Goal: Task Accomplishment & Management: Use online tool/utility

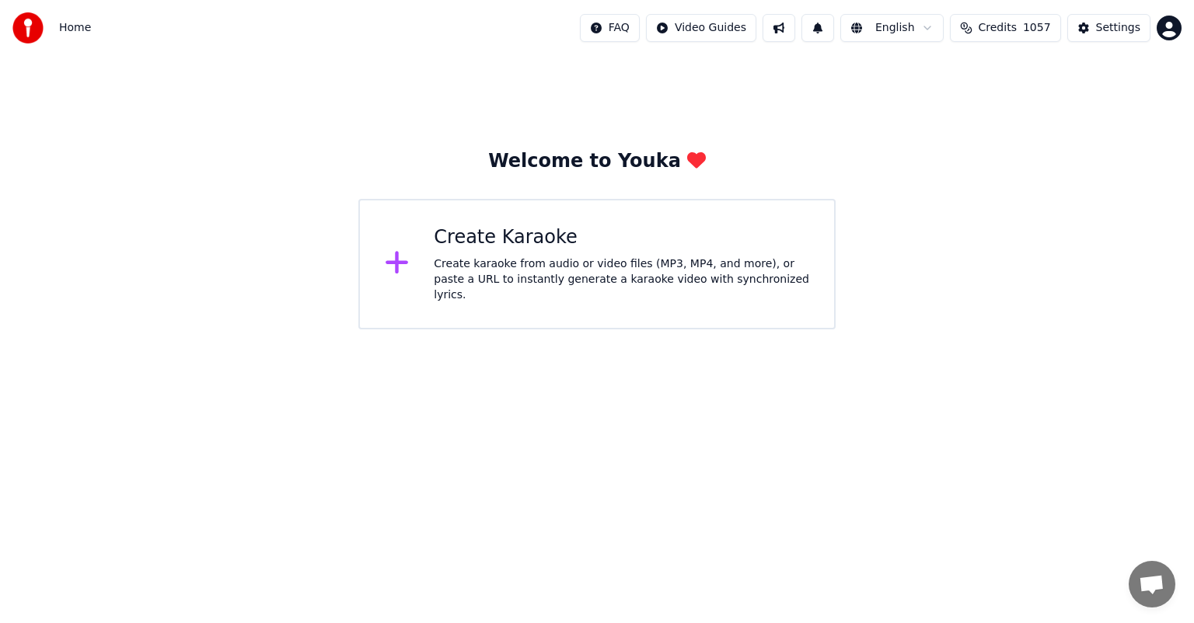
click at [567, 246] on div "Create Karaoke" at bounding box center [621, 237] width 375 height 25
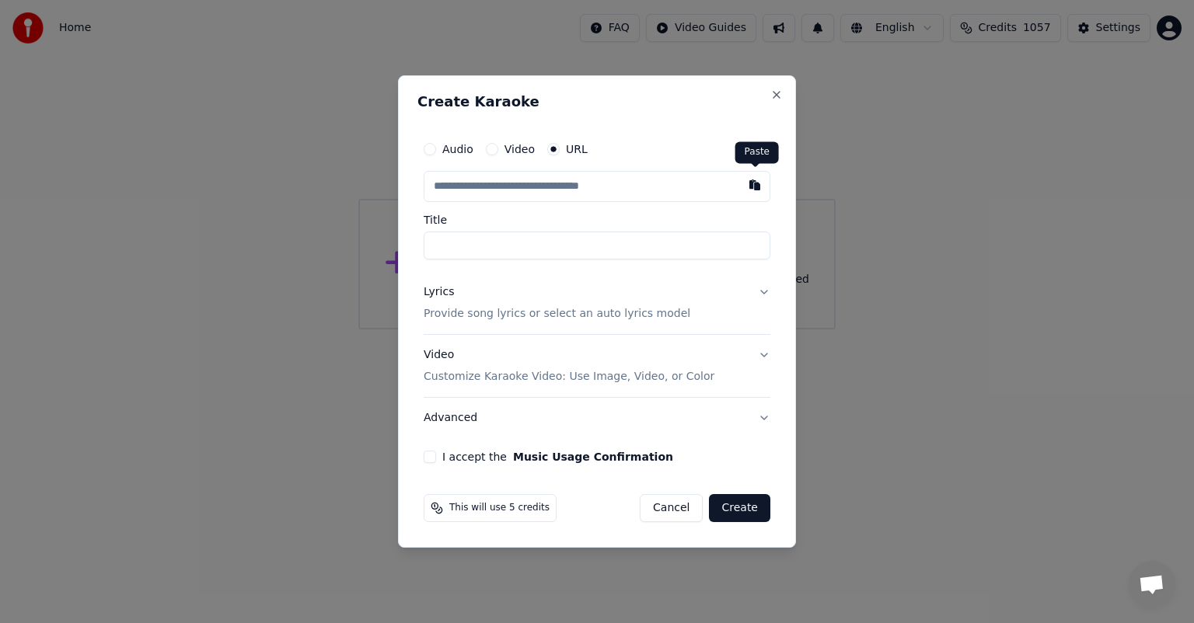
click at [756, 185] on button "button" at bounding box center [754, 185] width 31 height 28
type input "**********"
click at [763, 292] on button "Lyrics Provide song lyrics or select an auto lyrics model" at bounding box center [597, 303] width 347 height 62
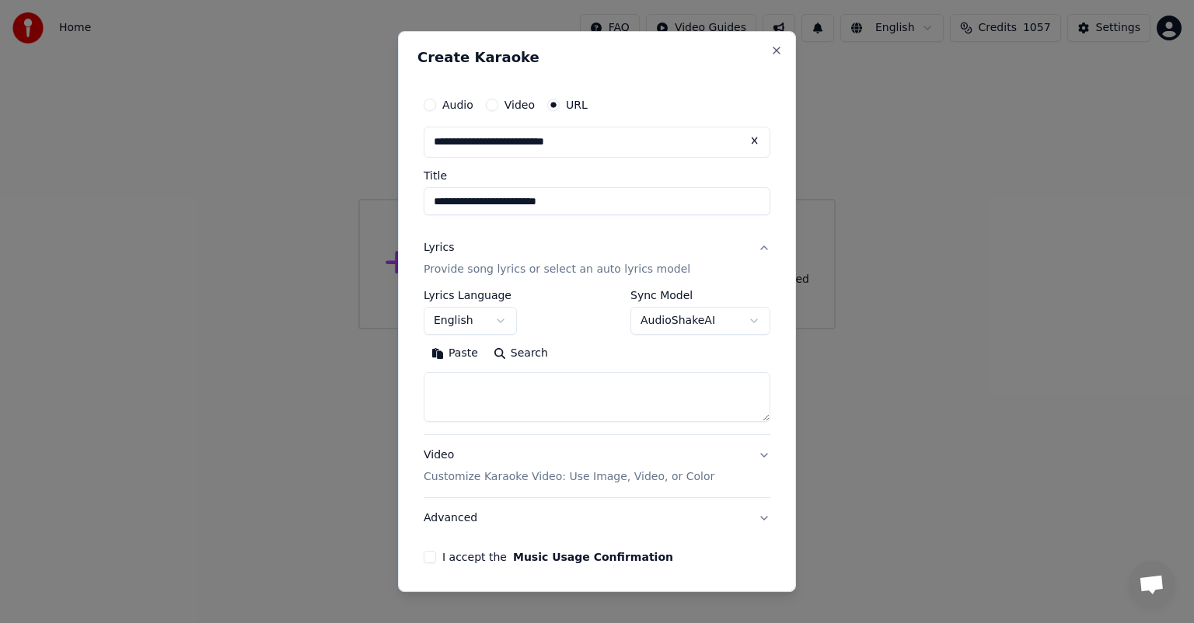
click at [532, 357] on button "Search" at bounding box center [521, 353] width 70 height 25
type textarea "**********"
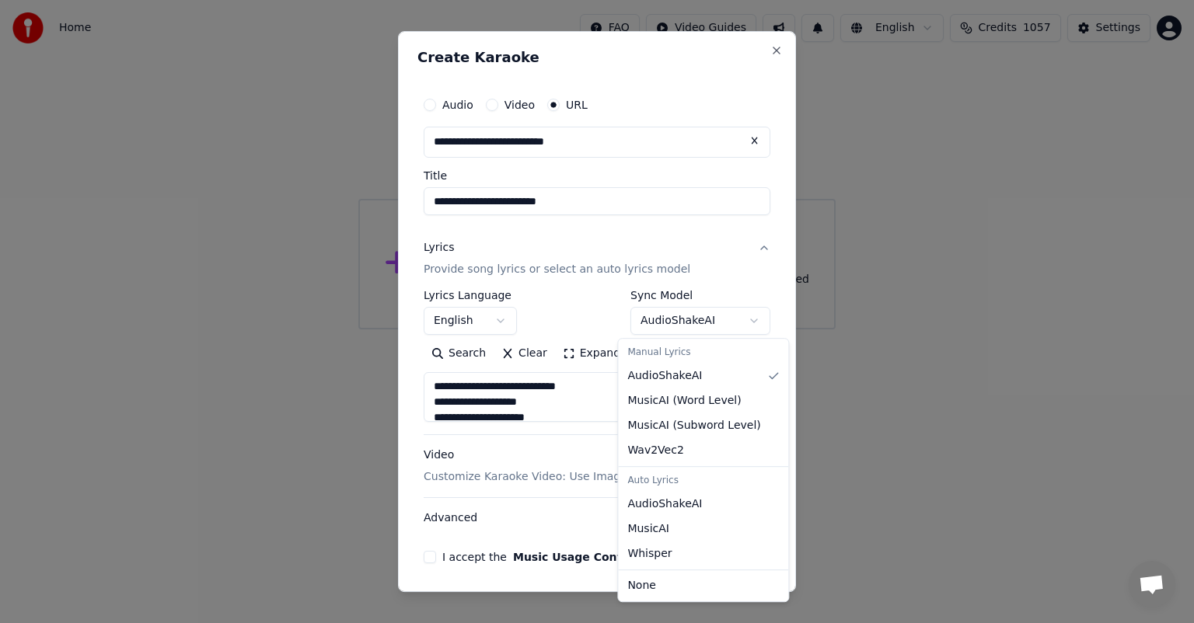
click at [738, 320] on body "**********" at bounding box center [597, 165] width 1194 height 330
select select "**********"
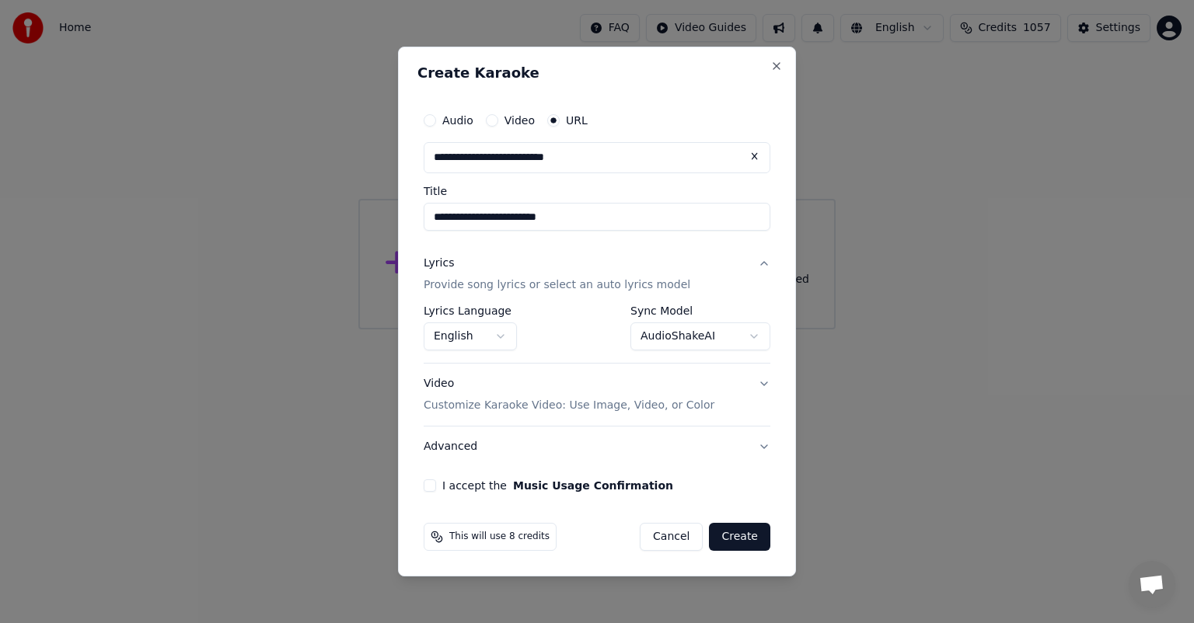
click at [424, 486] on button "I accept the Music Usage Confirmation" at bounding box center [430, 486] width 12 height 12
click at [750, 534] on button "Create" at bounding box center [739, 537] width 61 height 28
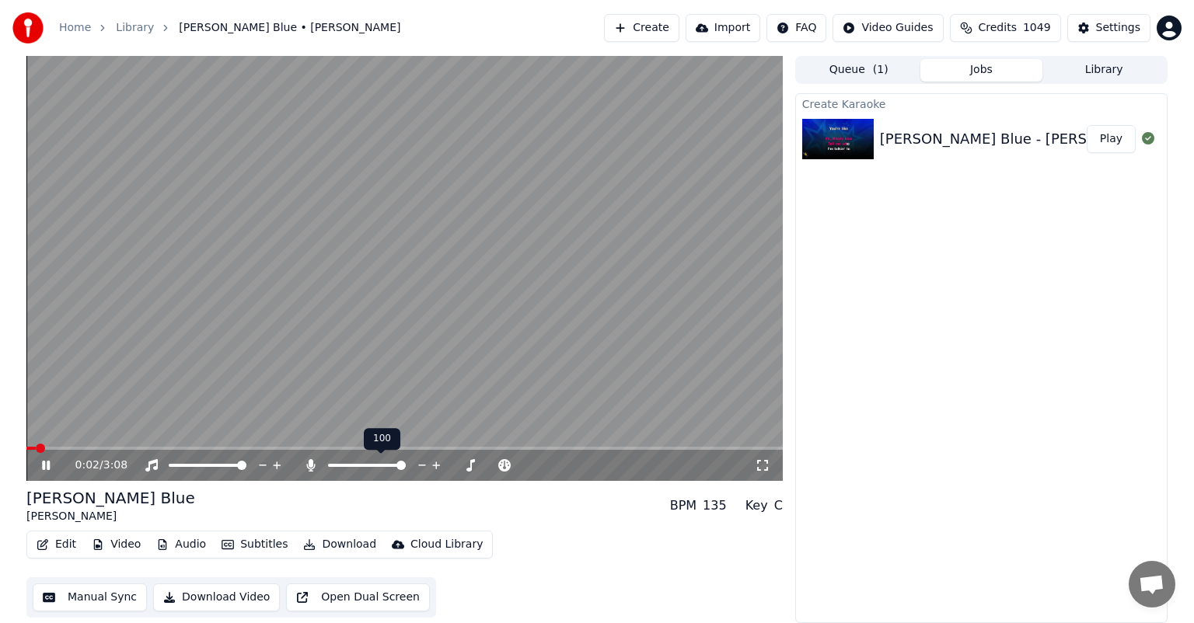
click at [406, 470] on span at bounding box center [400, 465] width 9 height 9
click at [389, 466] on span at bounding box center [386, 465] width 9 height 9
click at [473, 470] on span at bounding box center [468, 465] width 9 height 9
click at [432, 464] on div "0:53 / 3:08" at bounding box center [414, 466] width 679 height 16
click at [373, 465] on icon at bounding box center [379, 465] width 12 height 12
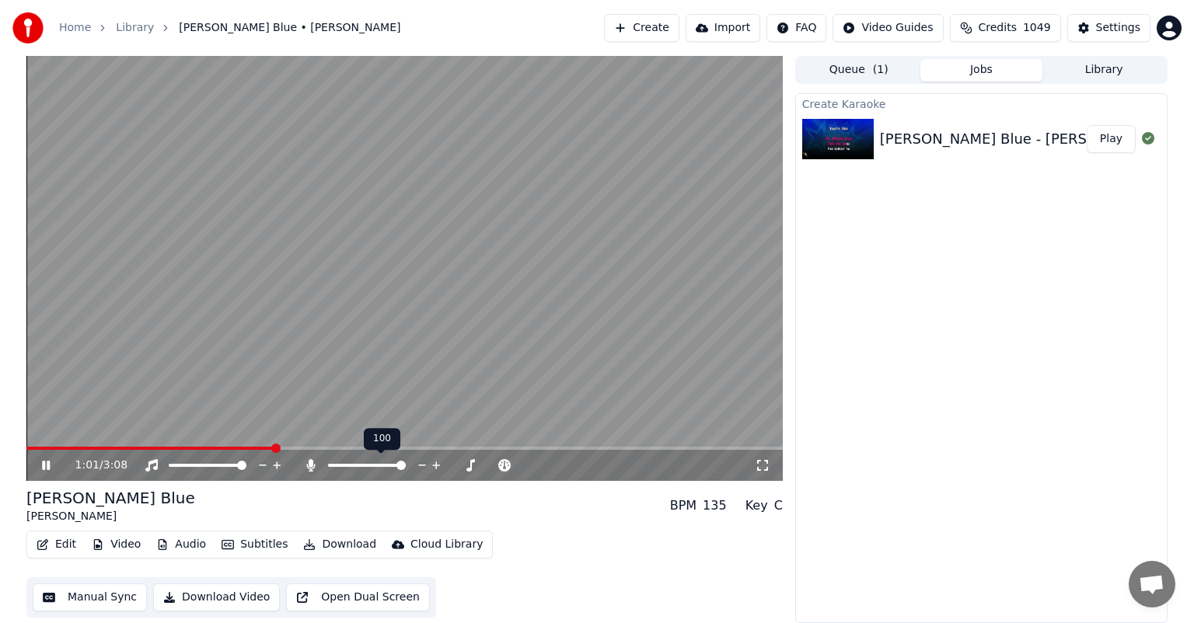
click at [406, 469] on span at bounding box center [400, 465] width 9 height 9
click at [380, 466] on span at bounding box center [378, 465] width 9 height 9
click at [327, 546] on button "Download" at bounding box center [340, 545] width 86 height 22
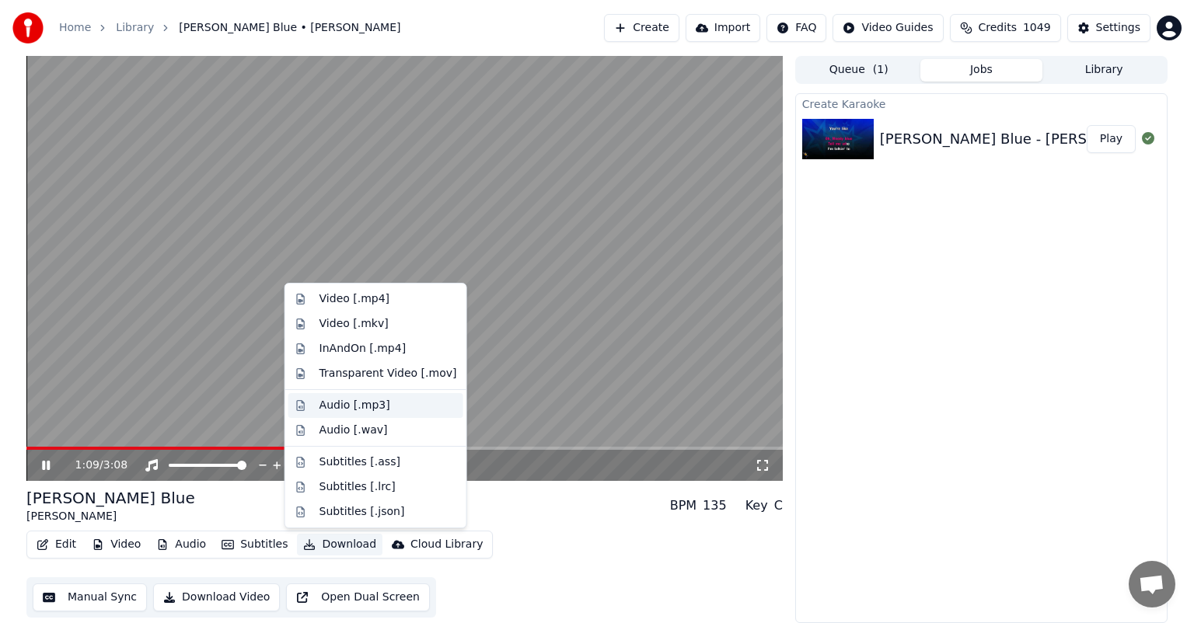
click at [361, 408] on div "Audio [.mp3]" at bounding box center [354, 406] width 71 height 16
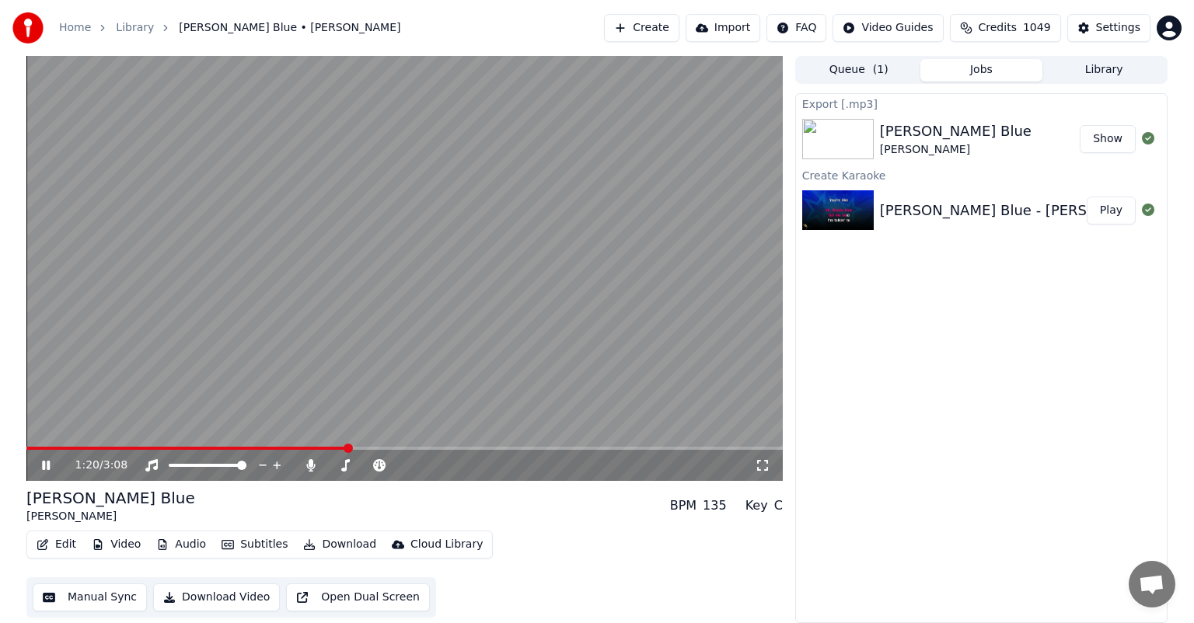
click at [1118, 138] on button "Show" at bounding box center [1108, 139] width 56 height 28
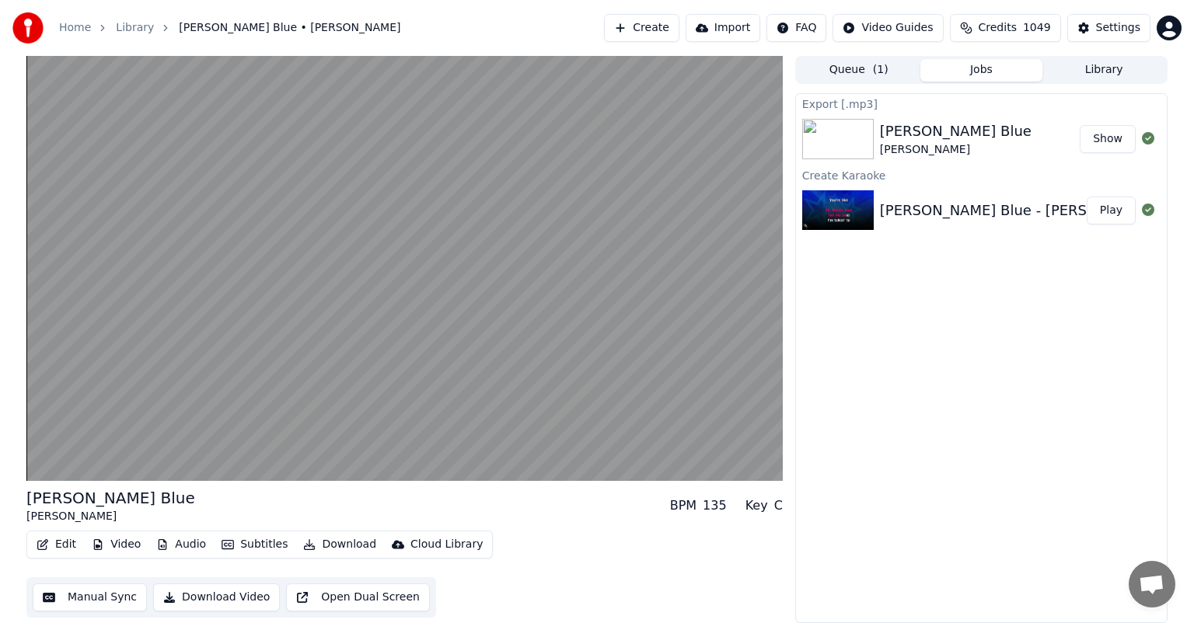
click at [1116, 68] on button "Library" at bounding box center [1103, 70] width 123 height 23
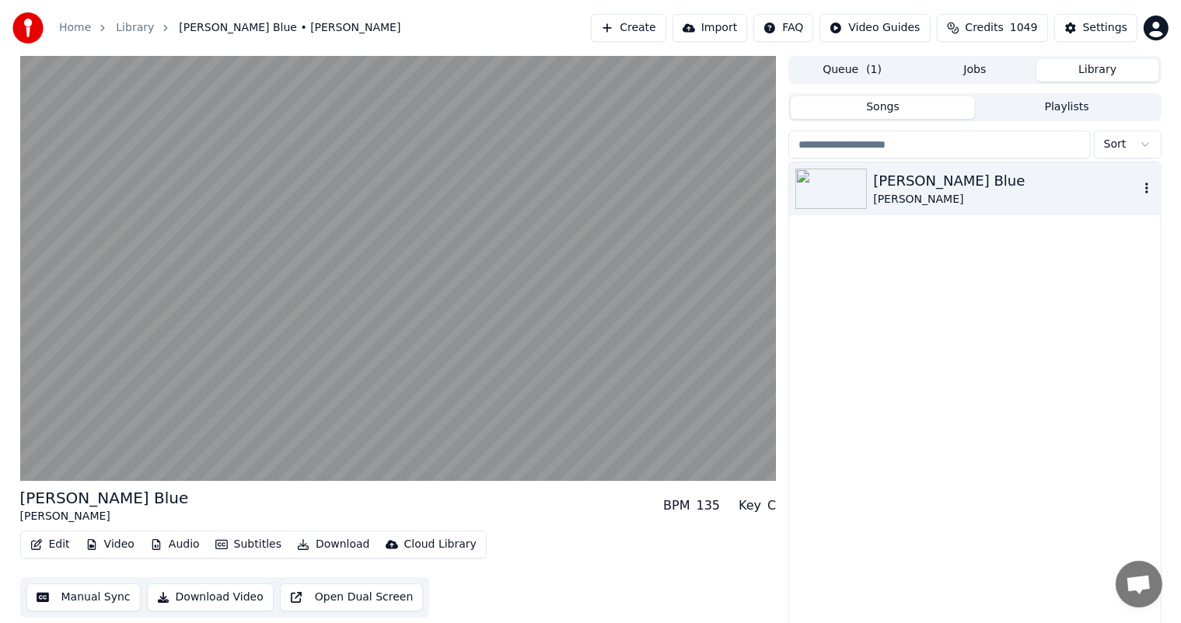
click at [1145, 184] on icon "button" at bounding box center [1146, 188] width 3 height 11
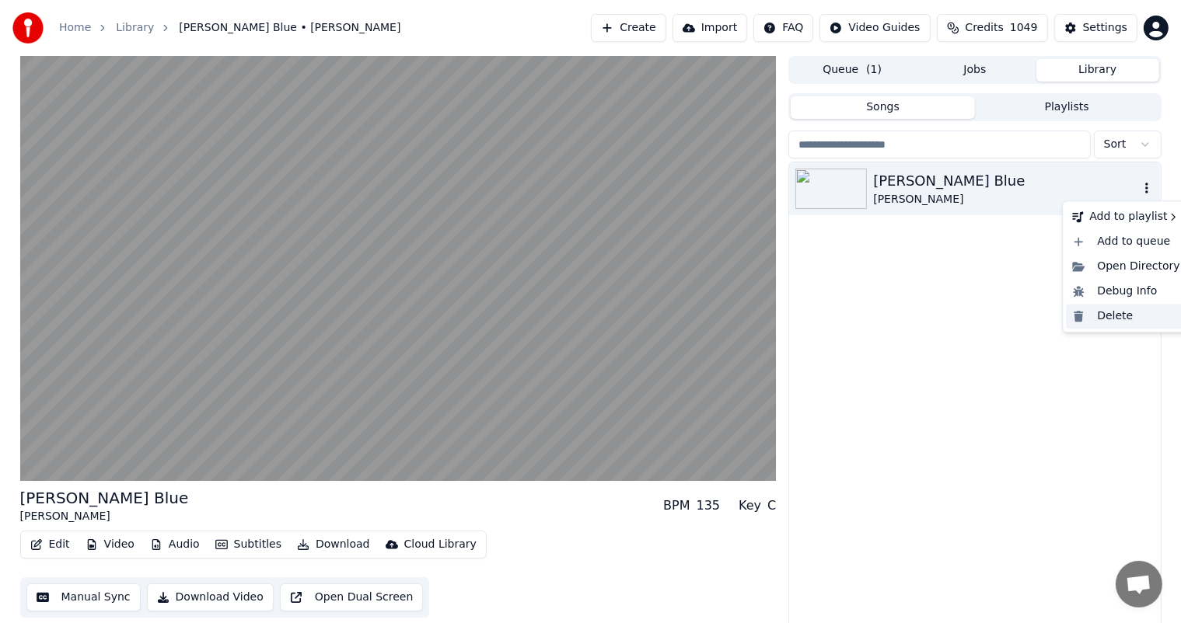
click at [1107, 314] on div "Delete" at bounding box center [1126, 316] width 120 height 25
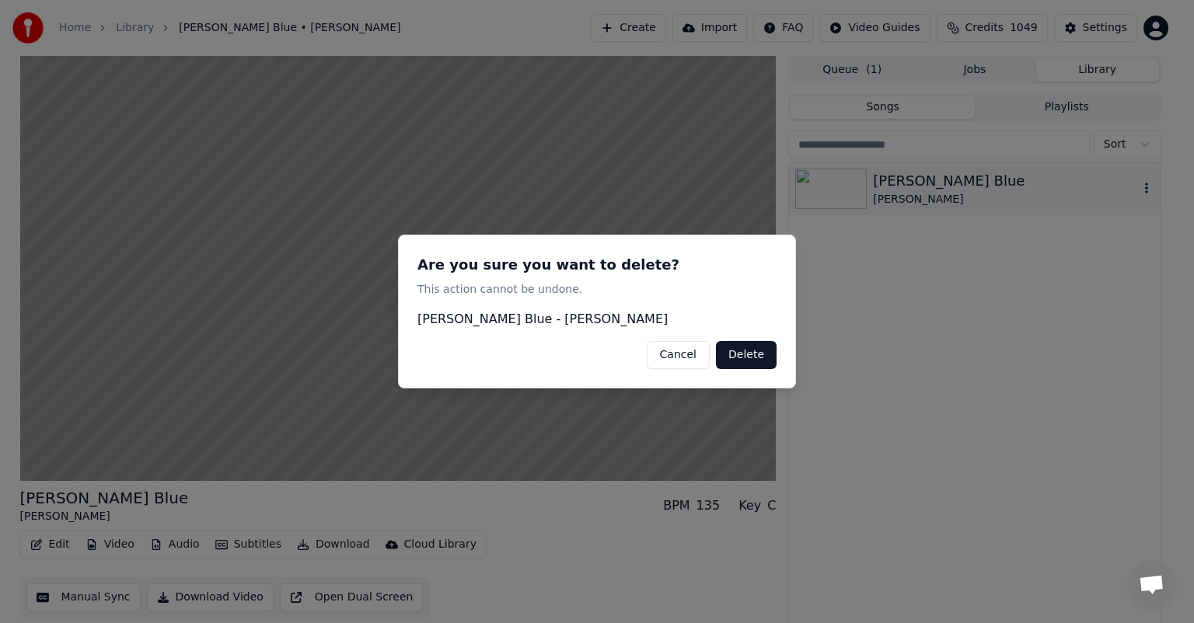
click at [732, 349] on button "Delete" at bounding box center [746, 355] width 61 height 28
